Goal: Task Accomplishment & Management: Manage account settings

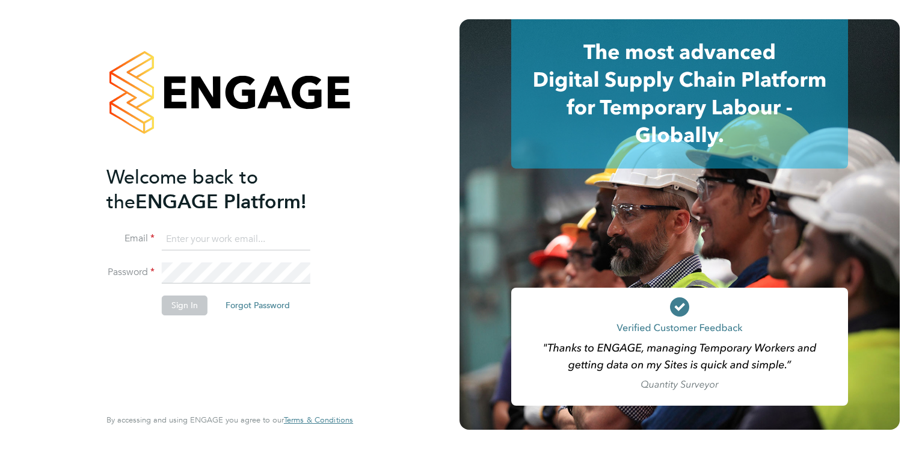
type input "[PERSON_NAME][EMAIL_ADDRESS][PERSON_NAME][DOMAIN_NAME]"
click at [195, 304] on button "Sign In" at bounding box center [185, 304] width 46 height 19
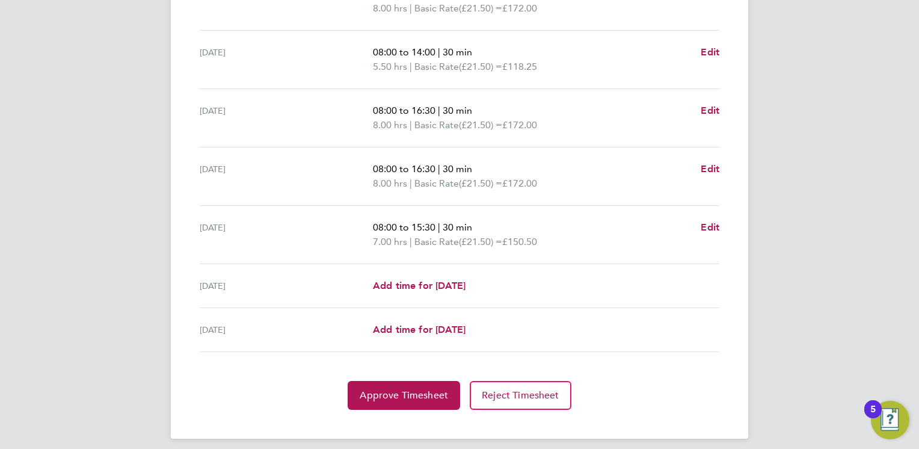
scroll to position [428, 0]
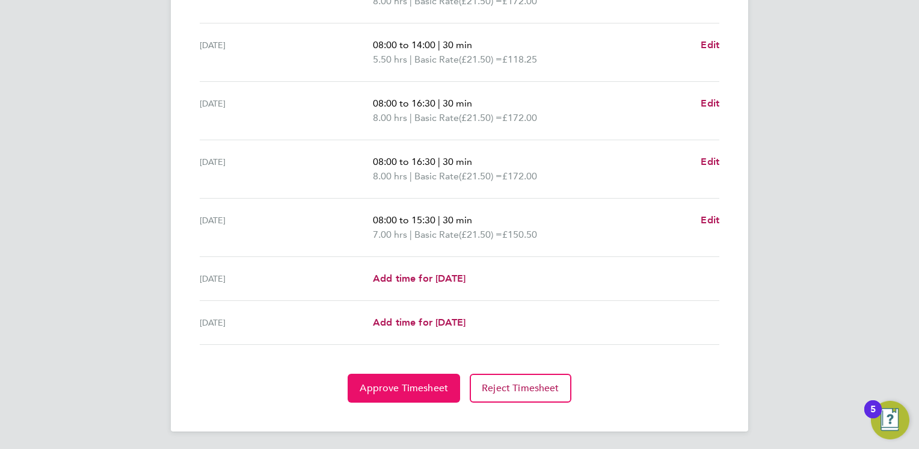
click at [407, 393] on button "Approve Timesheet" at bounding box center [404, 387] width 112 height 29
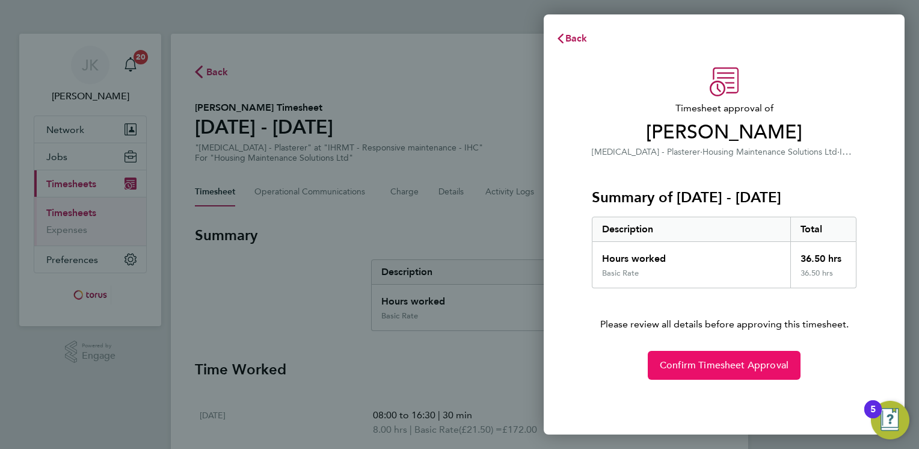
click at [693, 360] on span "Confirm Timesheet Approval" at bounding box center [724, 365] width 129 height 12
